Goal: Task Accomplishment & Management: Manage account settings

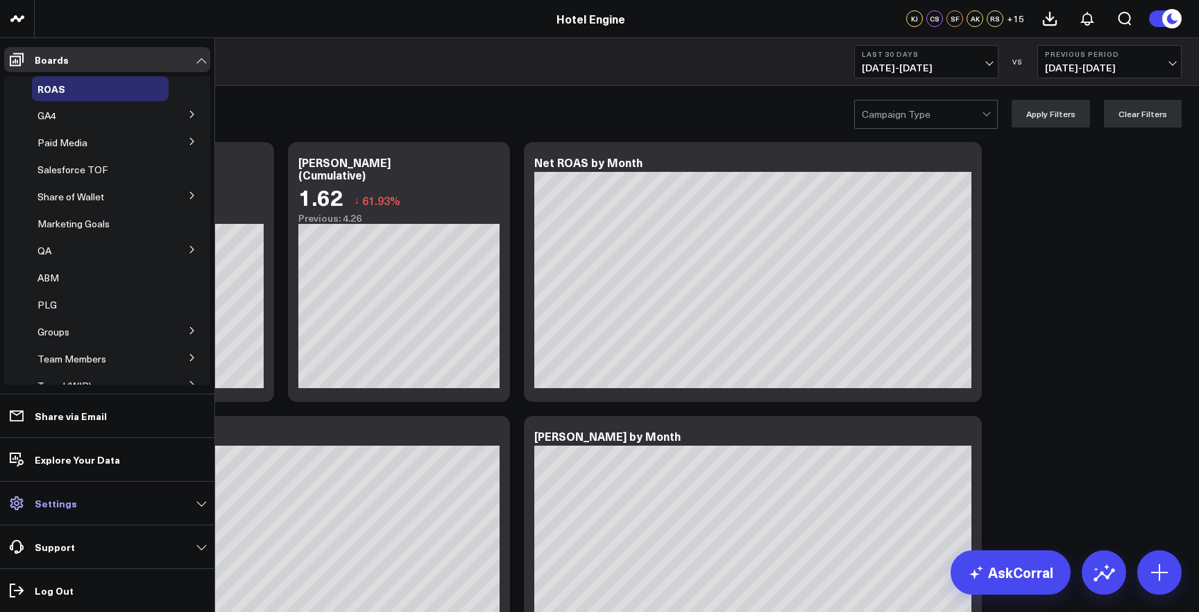
click at [33, 506] on link "Settings" at bounding box center [107, 503] width 206 height 25
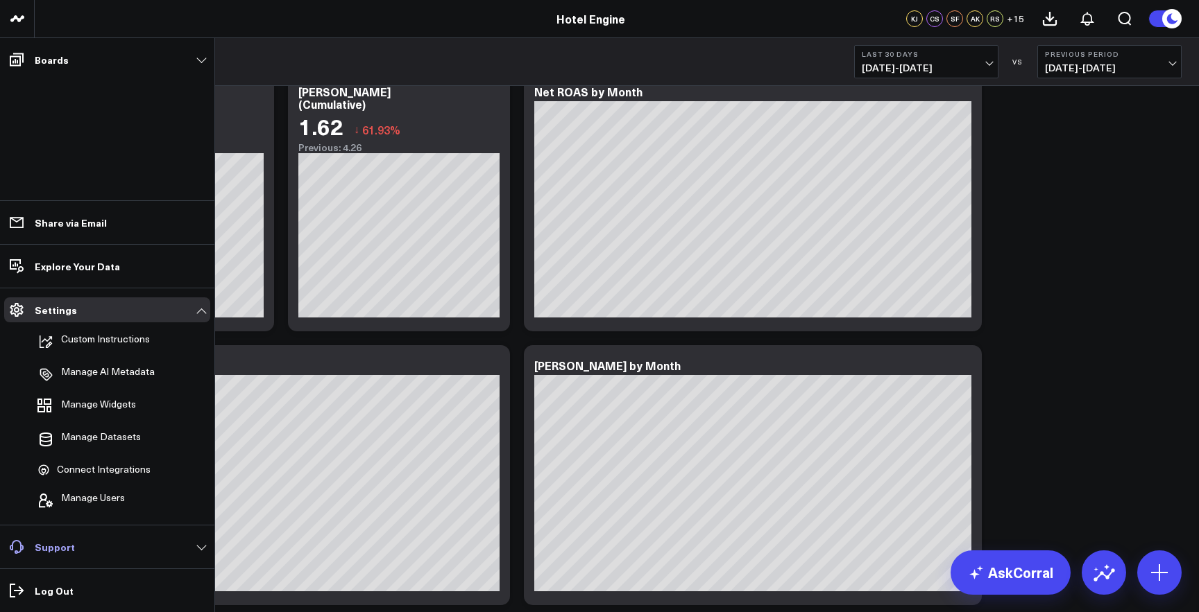
scroll to position [104, 0]
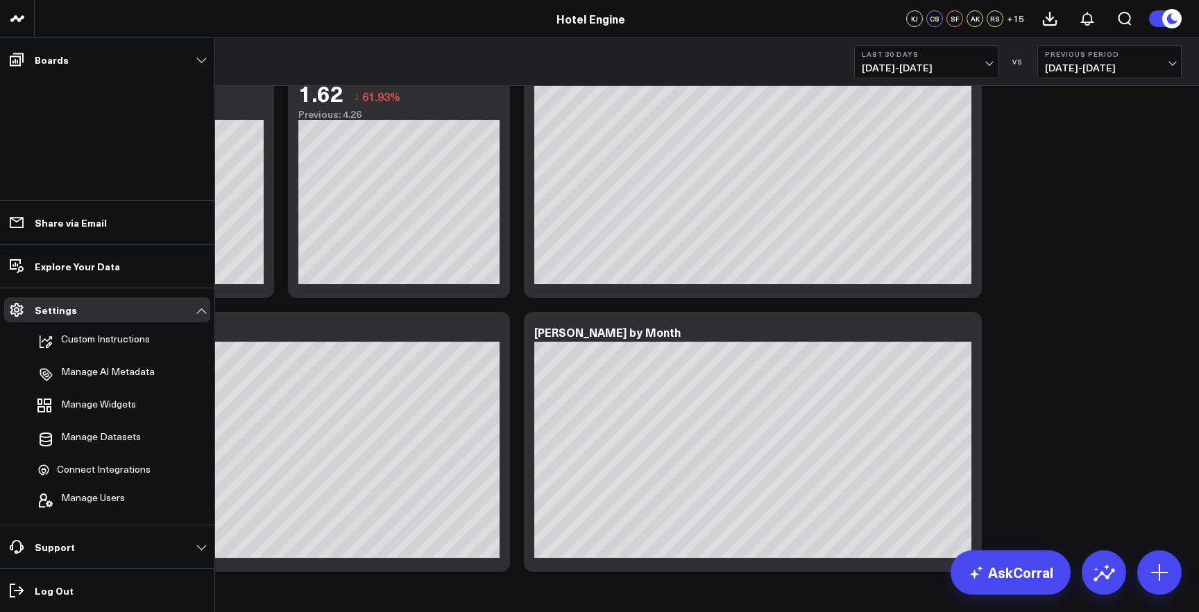
click at [146, 525] on li "Support Request a Metric Provide Feedback Report a Bug Knowledge Base" at bounding box center [107, 547] width 214 height 44
click at [94, 540] on link "Support" at bounding box center [107, 547] width 206 height 25
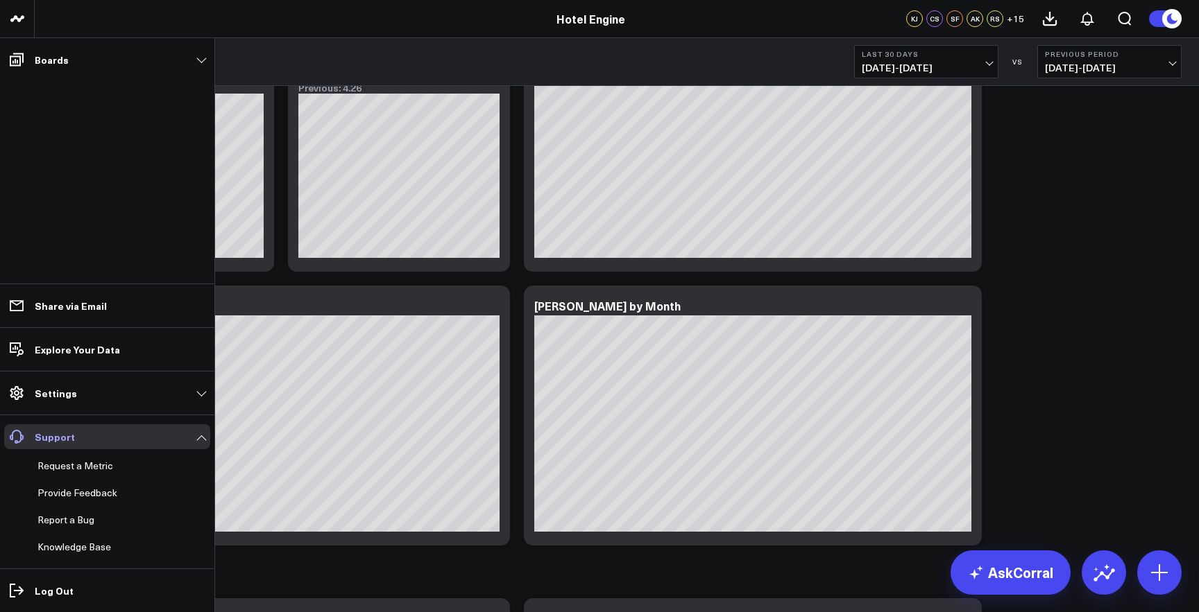
scroll to position [132, 0]
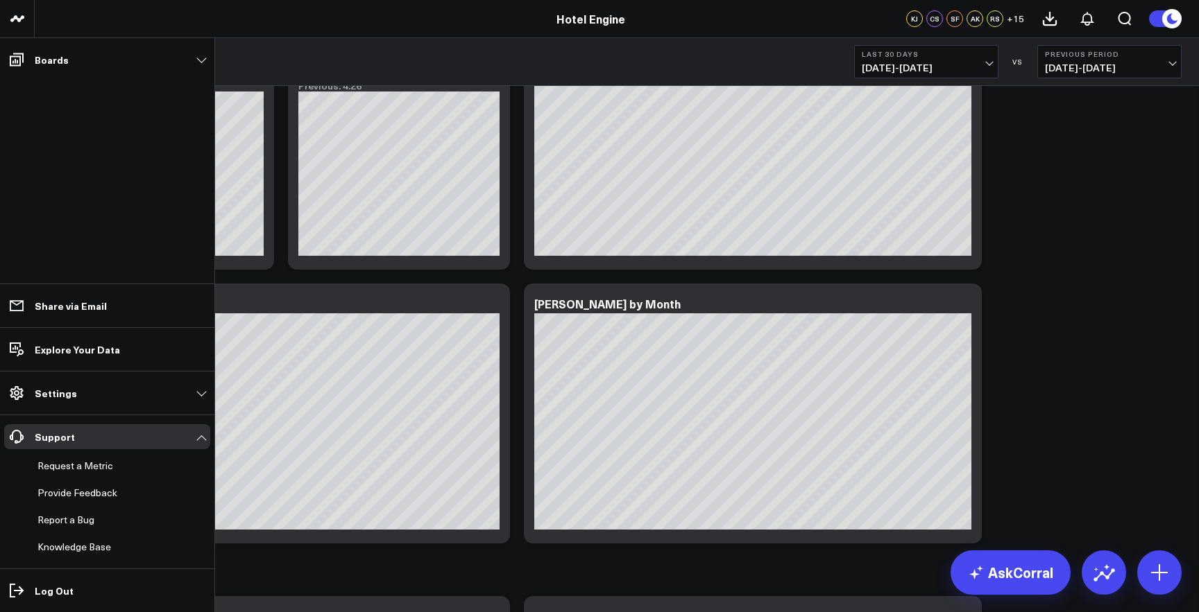
click at [96, 377] on li "Settings Custom Instructions Manage AI Metadata Manage Widgets Manage Datasets …" at bounding box center [107, 393] width 214 height 44
click at [76, 388] on link "Settings" at bounding box center [107, 393] width 206 height 25
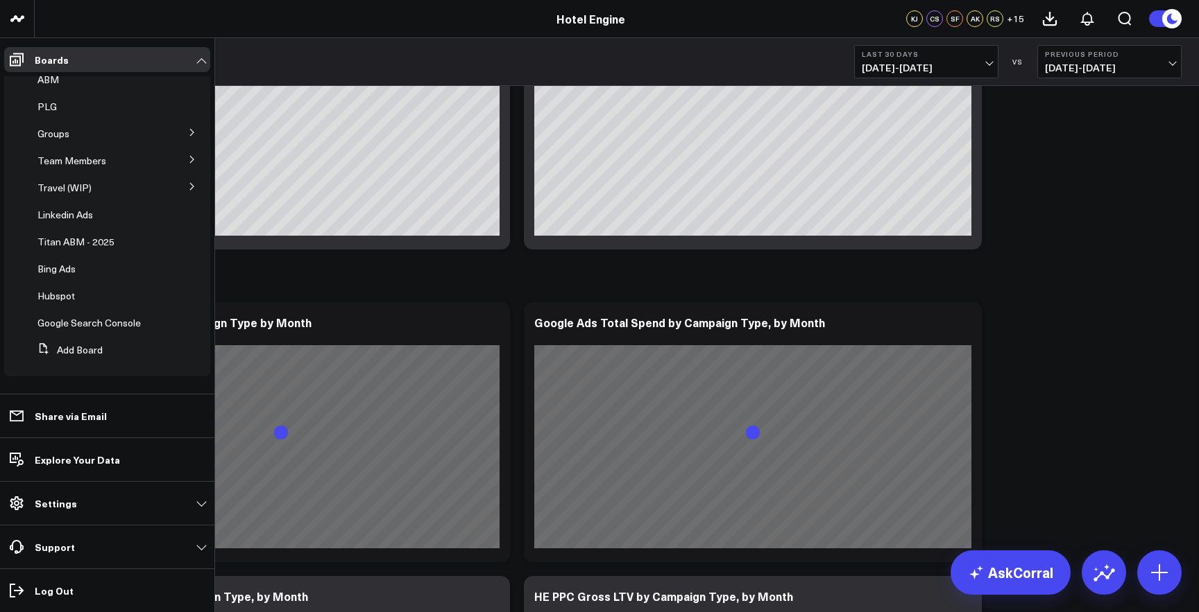
scroll to position [764, 0]
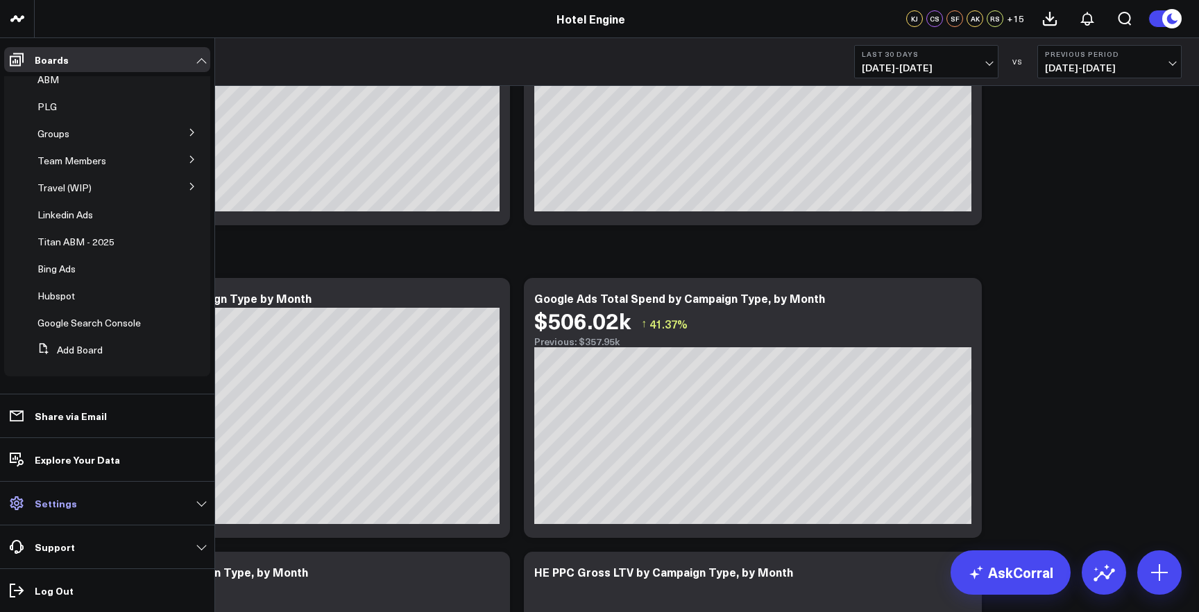
click at [52, 509] on p "Settings" at bounding box center [56, 503] width 42 height 11
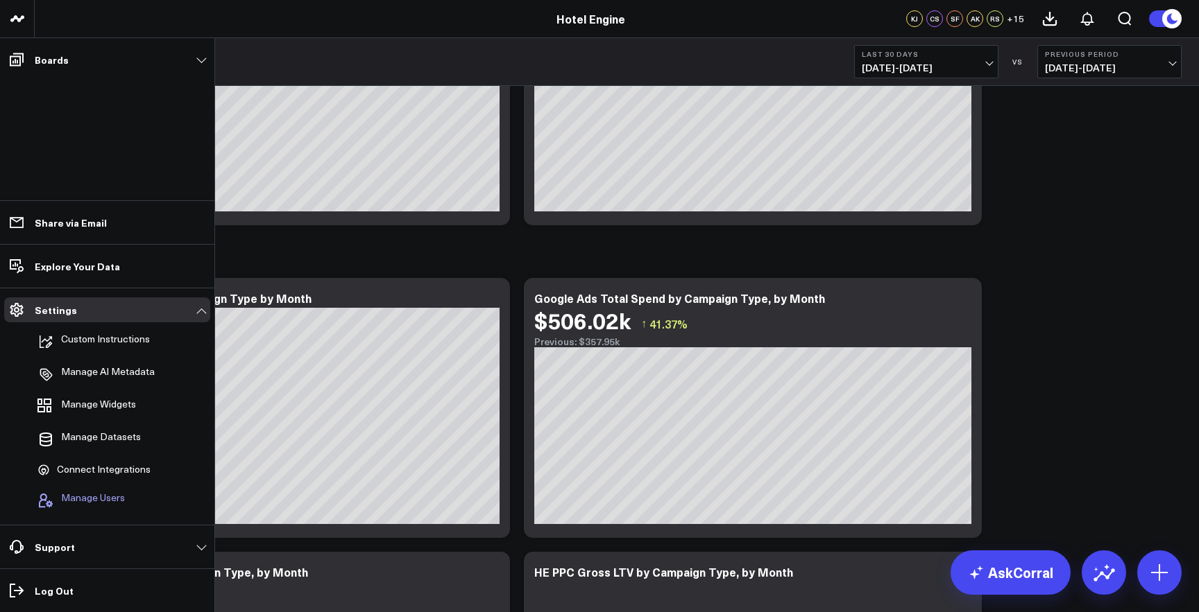
click at [82, 497] on span "Manage Users" at bounding box center [93, 500] width 64 height 17
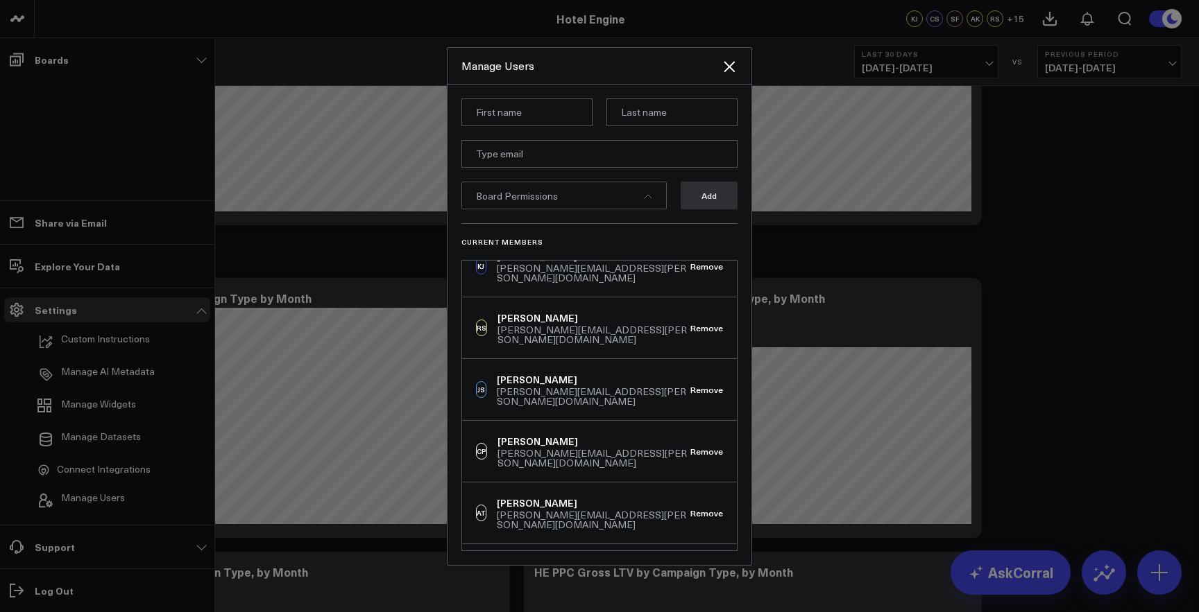
scroll to position [0, 0]
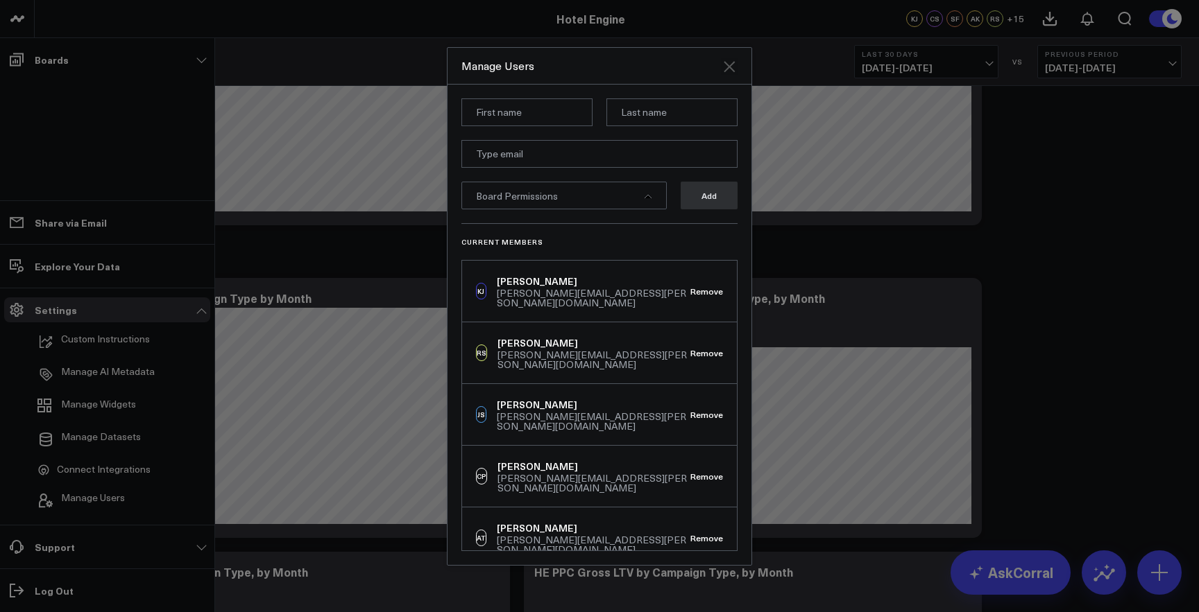
click at [727, 71] on icon "Close" at bounding box center [729, 66] width 17 height 17
